Goal: Find contact information: Find contact information

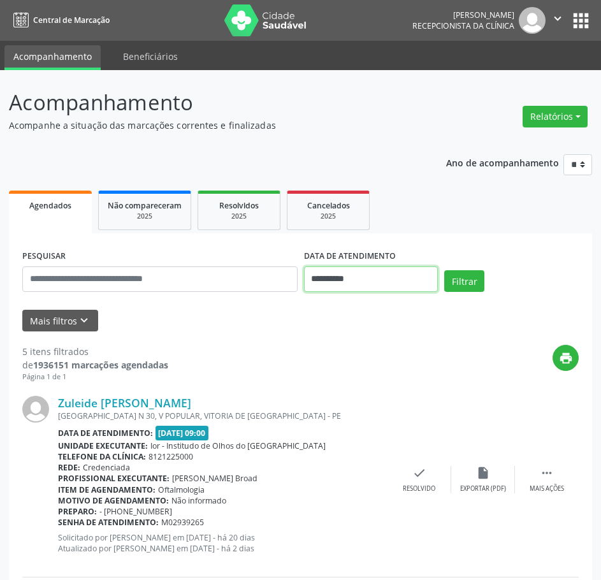
click at [343, 271] on input "**********" at bounding box center [371, 278] width 134 height 25
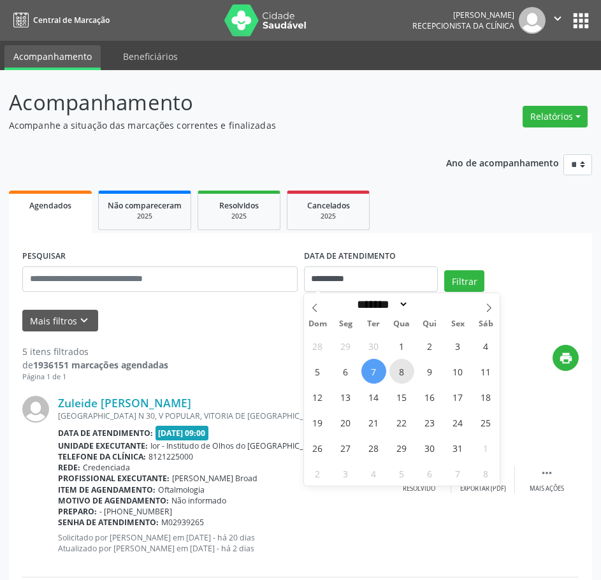
click at [403, 369] on span "8" at bounding box center [401, 371] width 25 height 25
type input "**********"
click at [403, 369] on span "8" at bounding box center [401, 371] width 25 height 25
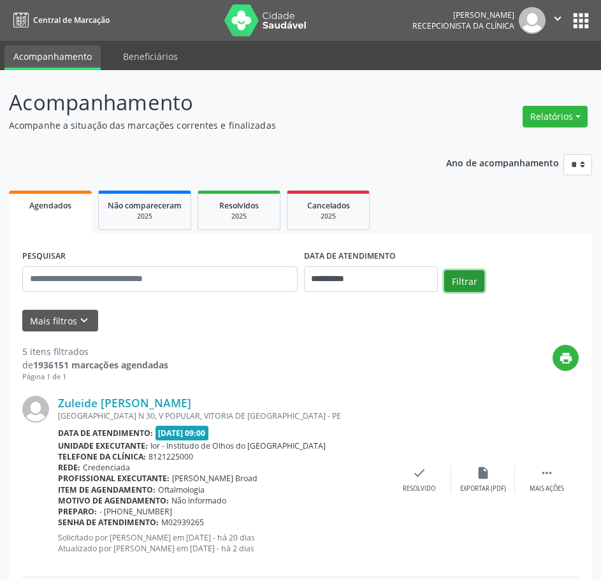
click at [472, 278] on button "Filtrar" at bounding box center [464, 281] width 40 height 22
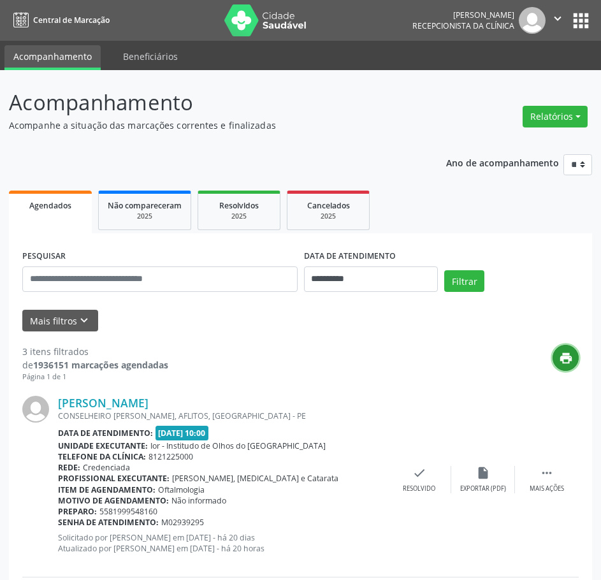
click at [568, 361] on icon "print" at bounding box center [566, 358] width 14 height 14
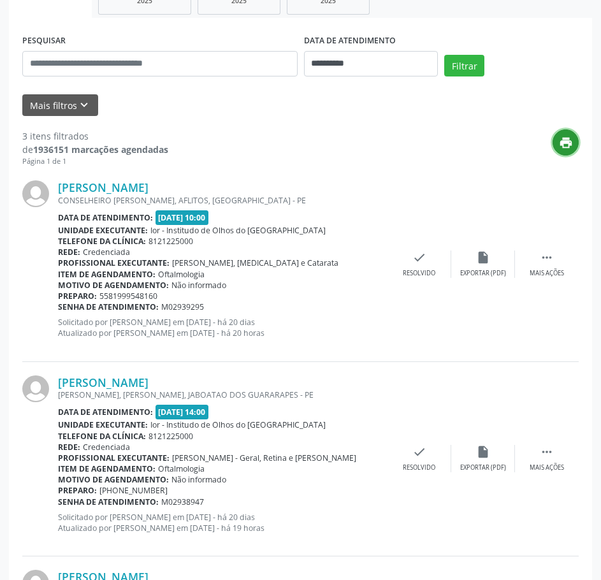
scroll to position [217, 0]
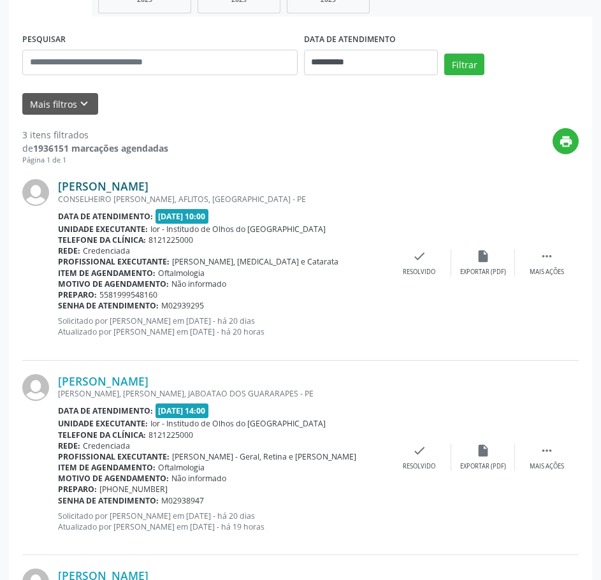
click at [134, 182] on link "[PERSON_NAME]" at bounding box center [103, 186] width 90 height 14
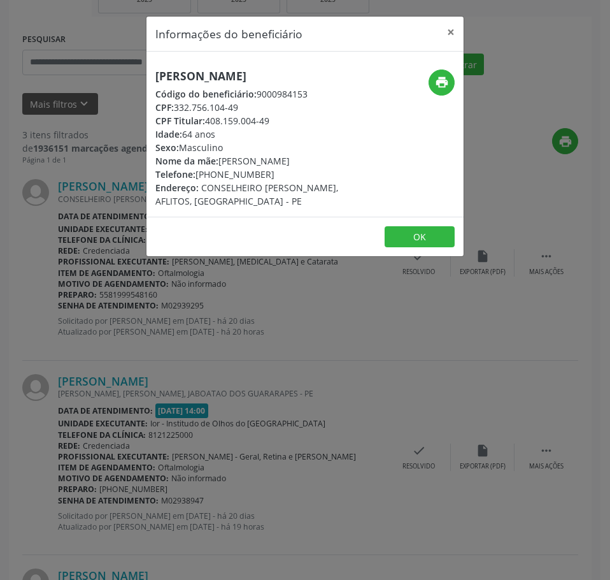
drag, startPoint x: 262, startPoint y: 172, endPoint x: 195, endPoint y: 177, distance: 67.7
click at [195, 177] on div "Telefone: [PHONE_NUMBER]" at bounding box center [252, 174] width 194 height 13
copy div "[PHONE_NUMBER]"
click at [351, 173] on div "[PERSON_NAME] Código do beneficiário: 9000984153 CPF: 332.756.104-49 CPF Titula…" at bounding box center [252, 138] width 211 height 138
drag, startPoint x: 269, startPoint y: 176, endPoint x: 198, endPoint y: 173, distance: 71.4
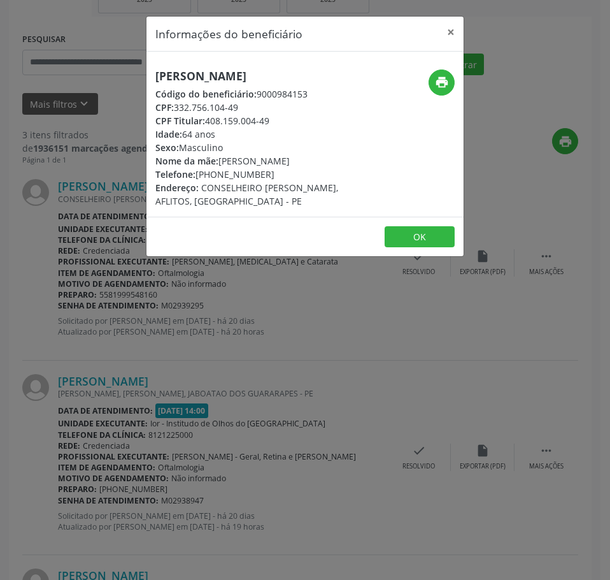
click at [198, 173] on div "Telefone: [PHONE_NUMBER]" at bounding box center [252, 174] width 194 height 13
copy div "[PHONE_NUMBER]"
click at [196, 388] on div "Informações do beneficiário × [PERSON_NAME] Código do beneficiário: 9000984153 …" at bounding box center [305, 290] width 610 height 580
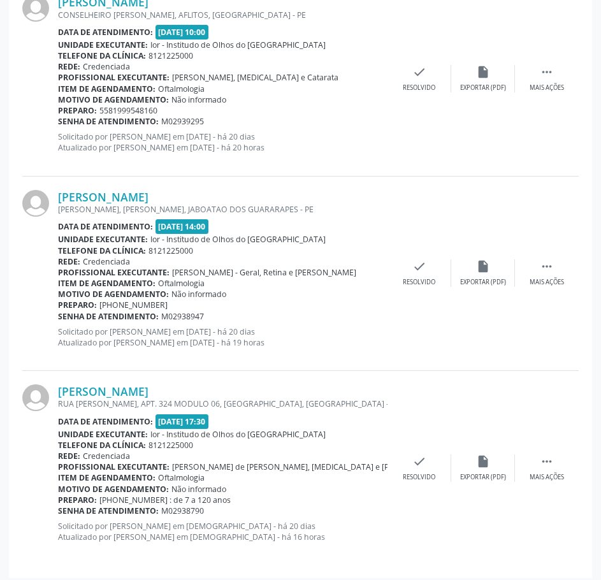
scroll to position [408, 0]
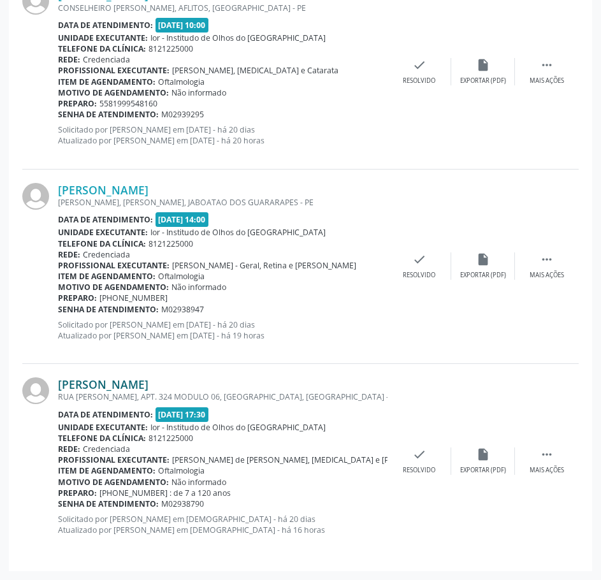
click at [148, 380] on link "[PERSON_NAME]" at bounding box center [103, 384] width 90 height 14
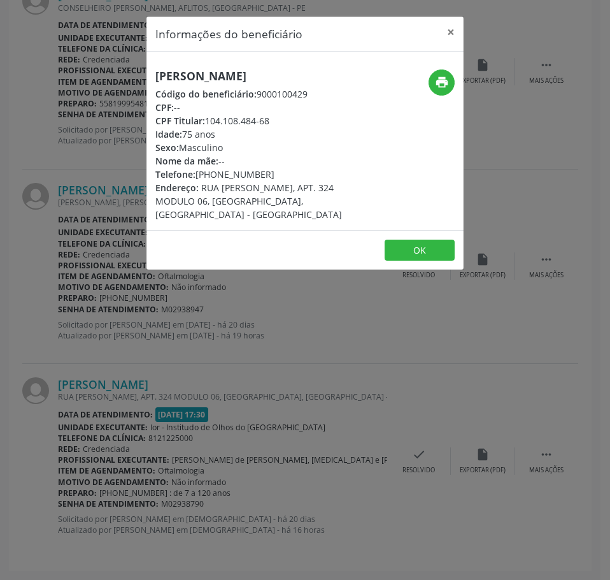
click at [222, 76] on h5 "[PERSON_NAME]" at bounding box center [252, 75] width 194 height 13
copy div "[PERSON_NAME]"
click at [316, 350] on div "Informações do beneficiário × [PERSON_NAME] Código do beneficiário: 9000100429 …" at bounding box center [305, 290] width 610 height 580
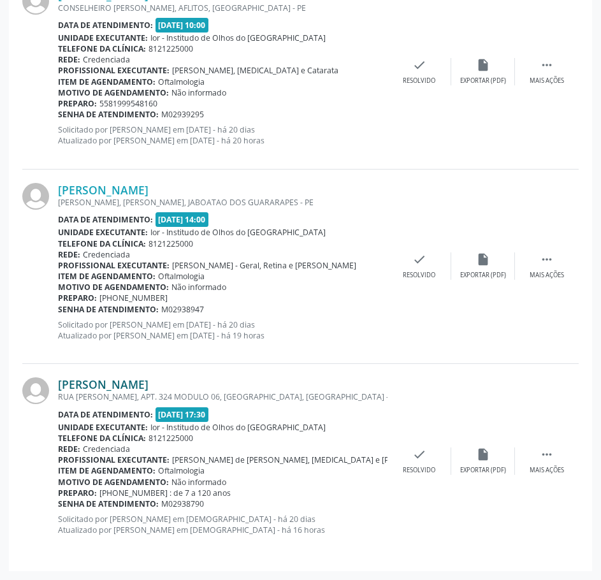
click at [148, 382] on link "[PERSON_NAME]" at bounding box center [103, 384] width 90 height 14
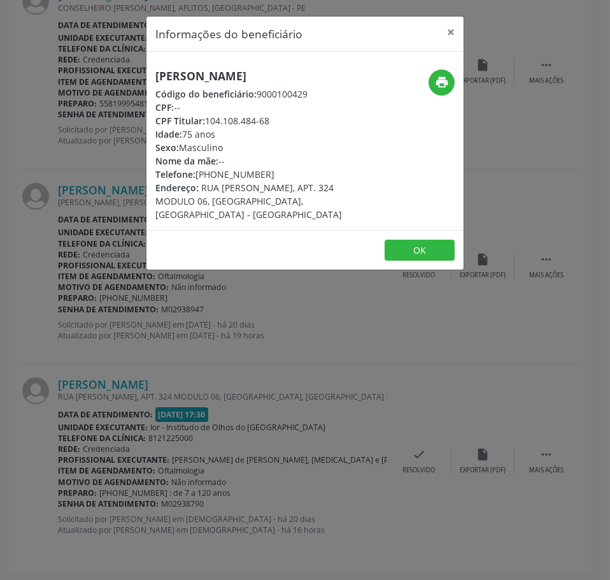
drag, startPoint x: 265, startPoint y: 178, endPoint x: 197, endPoint y: 169, distance: 68.7
click at [197, 169] on div "Telefone: [PHONE_NUMBER]" at bounding box center [252, 174] width 194 height 13
copy div "[PHONE_NUMBER]"
click at [381, 369] on div "Informações do beneficiário × [PERSON_NAME] Código do beneficiário: 9000100429 …" at bounding box center [305, 290] width 610 height 580
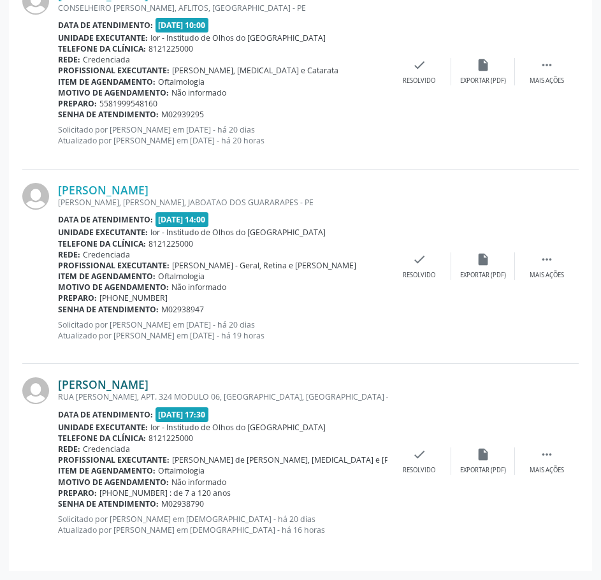
click at [148, 381] on link "[PERSON_NAME]" at bounding box center [103, 384] width 90 height 14
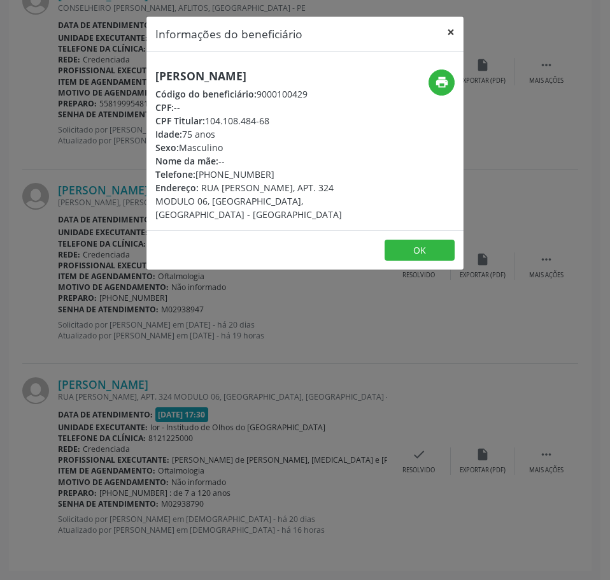
click at [455, 33] on button "×" at bounding box center [450, 32] width 25 height 31
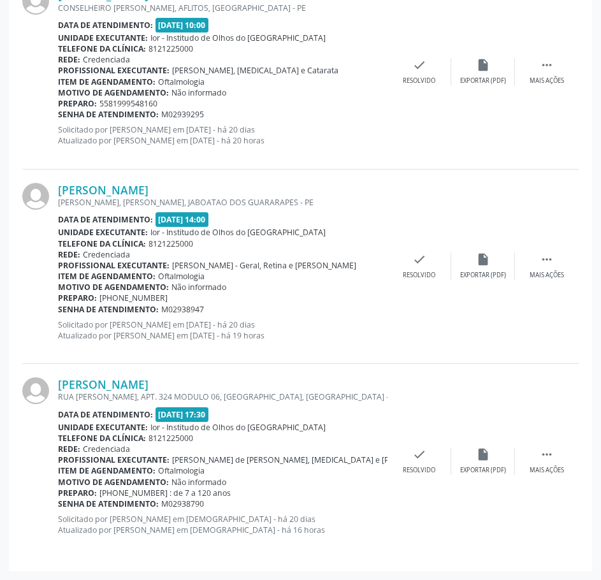
scroll to position [25, 0]
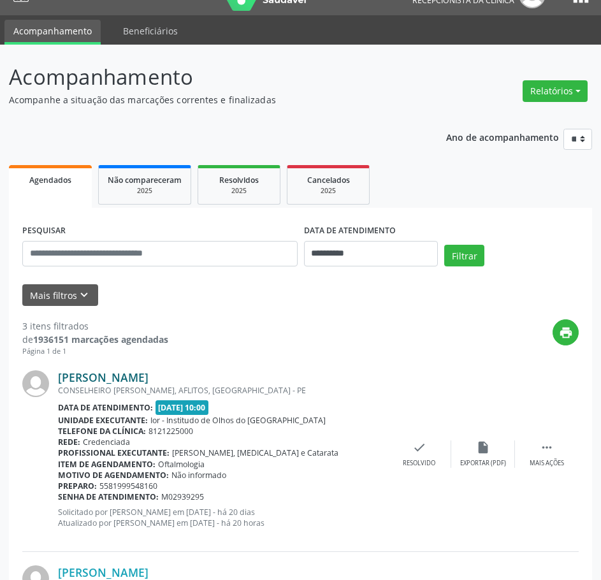
click at [112, 378] on link "[PERSON_NAME]" at bounding box center [103, 377] width 90 height 14
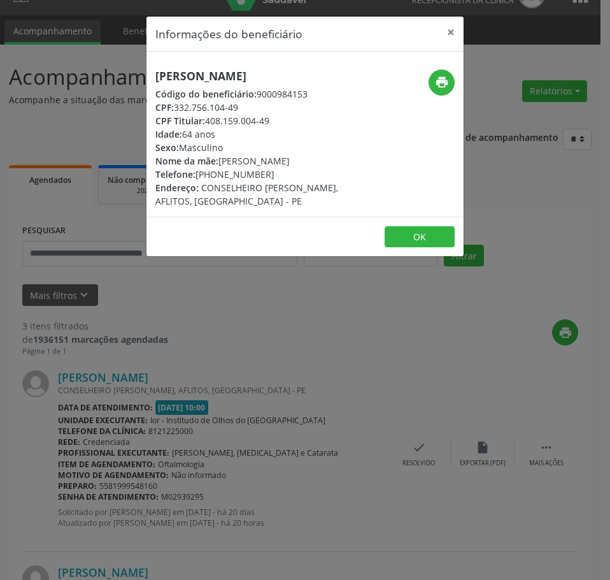
click at [445, 387] on div "Informações do beneficiário × [PERSON_NAME] Código do beneficiário: 9000984153 …" at bounding box center [305, 290] width 610 height 580
